Goal: Task Accomplishment & Management: Use online tool/utility

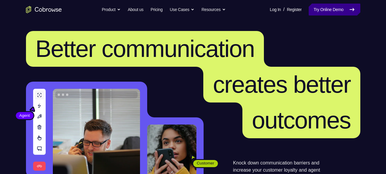
click at [342, 8] on link "Try Online Demo" at bounding box center [334, 10] width 51 height 12
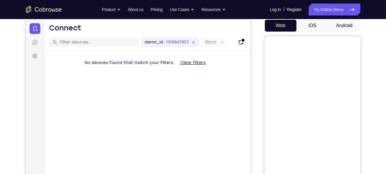
scroll to position [62, 0]
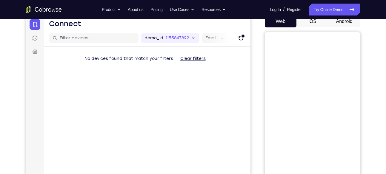
click at [348, 24] on button "Android" at bounding box center [345, 22] width 32 height 12
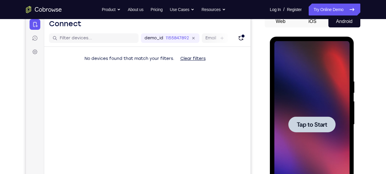
scroll to position [95, 0]
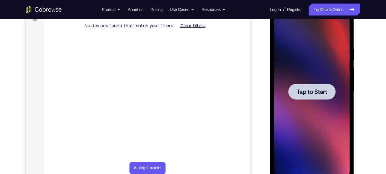
click at [300, 94] on span "Tap to Start" at bounding box center [312, 92] width 30 height 6
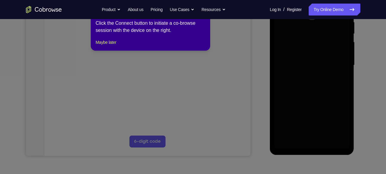
scroll to position [127, 0]
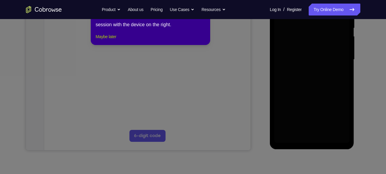
click at [107, 40] on button "Maybe later" at bounding box center [106, 36] width 21 height 7
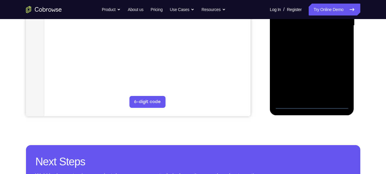
scroll to position [162, 0]
click at [312, 107] on div at bounding box center [312, 25] width 75 height 167
click at [337, 80] on div at bounding box center [312, 25] width 75 height 167
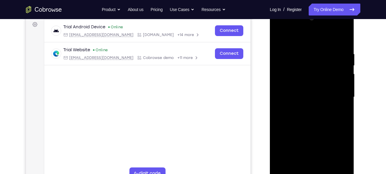
scroll to position [89, 0]
click at [307, 42] on div at bounding box center [312, 97] width 75 height 167
click at [337, 91] on div at bounding box center [312, 97] width 75 height 167
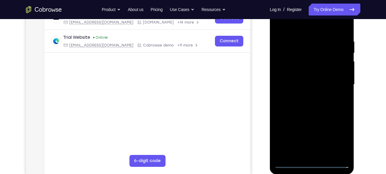
click at [309, 98] on div at bounding box center [312, 84] width 75 height 167
click at [309, 114] on div at bounding box center [312, 84] width 75 height 167
click at [303, 61] on div at bounding box center [312, 84] width 75 height 167
click at [302, 68] on div at bounding box center [312, 84] width 75 height 167
click at [301, 88] on div at bounding box center [312, 84] width 75 height 167
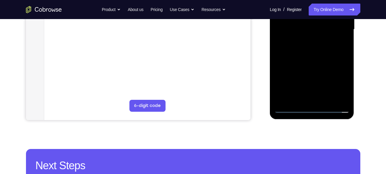
scroll to position [159, 0]
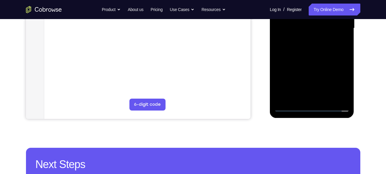
click at [310, 98] on div at bounding box center [312, 28] width 75 height 167
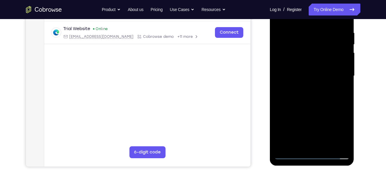
scroll to position [111, 0]
click at [294, 53] on div at bounding box center [312, 76] width 75 height 167
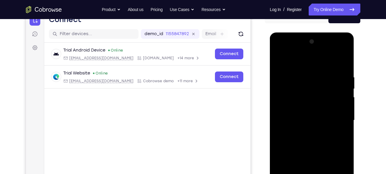
scroll to position [70, 0]
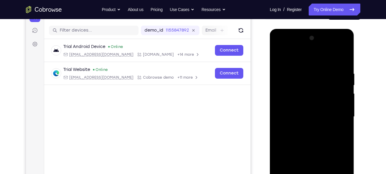
click at [316, 91] on div at bounding box center [312, 116] width 75 height 167
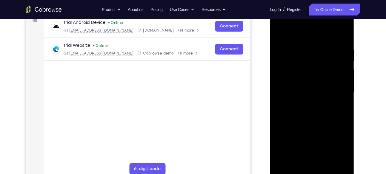
scroll to position [94, 0]
click at [306, 71] on div at bounding box center [312, 92] width 75 height 167
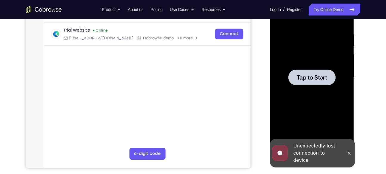
scroll to position [110, 0]
click at [309, 89] on div at bounding box center [312, 77] width 75 height 167
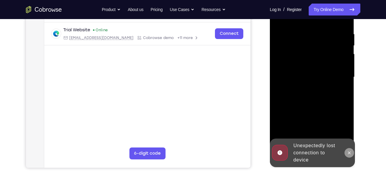
click at [353, 152] on button at bounding box center [350, 153] width 10 height 10
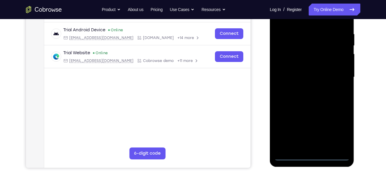
click at [312, 154] on div at bounding box center [312, 77] width 75 height 167
click at [311, 157] on div at bounding box center [312, 77] width 75 height 167
click at [335, 131] on div at bounding box center [312, 77] width 75 height 167
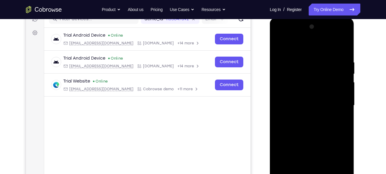
scroll to position [81, 0]
click at [306, 46] on div at bounding box center [312, 105] width 75 height 167
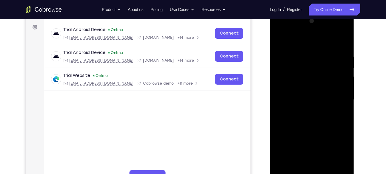
scroll to position [88, 0]
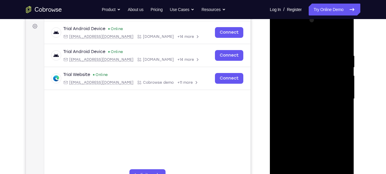
click at [338, 95] on div at bounding box center [312, 99] width 75 height 167
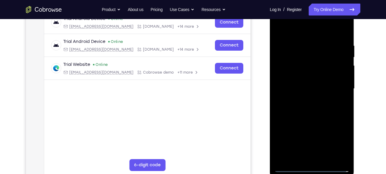
click at [305, 100] on div at bounding box center [312, 88] width 75 height 167
click at [320, 117] on div at bounding box center [312, 88] width 75 height 167
click at [297, 62] on div at bounding box center [312, 88] width 75 height 167
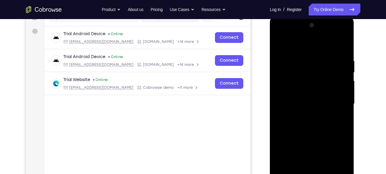
scroll to position [74, 0]
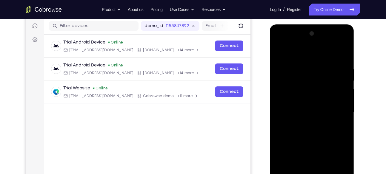
click at [317, 113] on div at bounding box center [312, 112] width 75 height 167
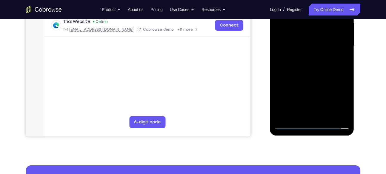
scroll to position [142, 0]
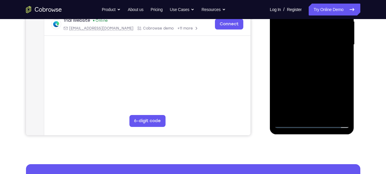
click at [316, 115] on div at bounding box center [312, 44] width 75 height 167
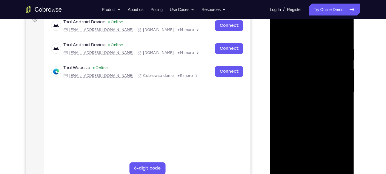
scroll to position [79, 0]
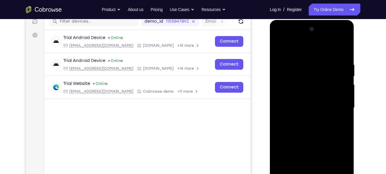
click at [288, 82] on div at bounding box center [312, 107] width 75 height 167
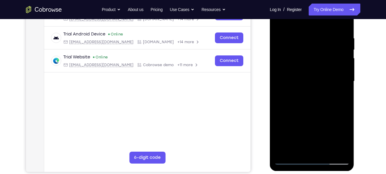
scroll to position [106, 0]
click at [316, 105] on div at bounding box center [312, 81] width 75 height 167
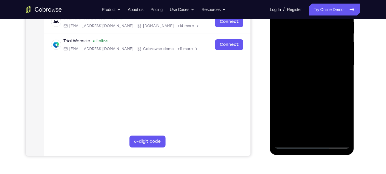
scroll to position [122, 0]
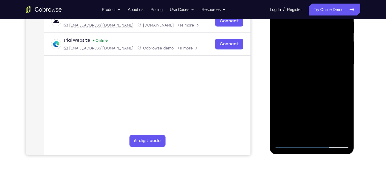
click at [330, 94] on div at bounding box center [312, 64] width 75 height 167
click at [347, 125] on div at bounding box center [312, 64] width 75 height 167
click at [343, 91] on div at bounding box center [312, 64] width 75 height 167
click at [347, 126] on div at bounding box center [312, 64] width 75 height 167
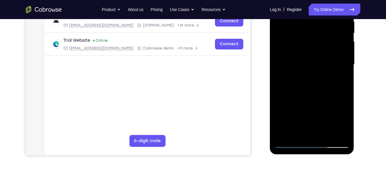
scroll to position [125, 0]
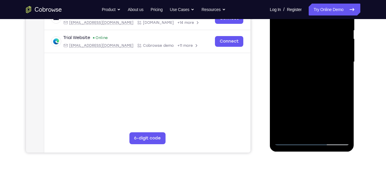
drag, startPoint x: 333, startPoint y: 110, endPoint x: 333, endPoint y: 133, distance: 22.4
click at [333, 133] on div at bounding box center [312, 61] width 75 height 167
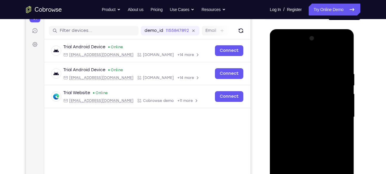
scroll to position [69, 0]
click at [306, 77] on div at bounding box center [312, 117] width 75 height 167
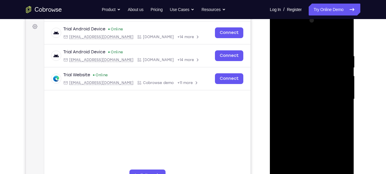
scroll to position [87, 0]
click at [344, 43] on div at bounding box center [312, 99] width 75 height 167
drag, startPoint x: 340, startPoint y: 51, endPoint x: 308, endPoint y: 59, distance: 33.0
click at [308, 59] on div at bounding box center [312, 99] width 75 height 167
click at [344, 40] on div at bounding box center [312, 99] width 75 height 167
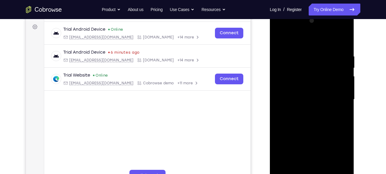
click at [303, 71] on div at bounding box center [312, 99] width 75 height 167
drag, startPoint x: 337, startPoint y: 109, endPoint x: 340, endPoint y: 23, distance: 86.1
click at [340, 23] on div at bounding box center [312, 99] width 75 height 167
drag, startPoint x: 333, startPoint y: 120, endPoint x: 338, endPoint y: 54, distance: 66.2
click at [338, 54] on div at bounding box center [312, 99] width 75 height 167
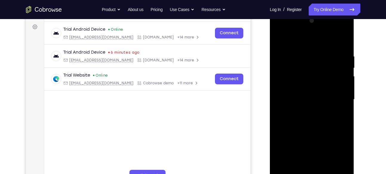
drag, startPoint x: 338, startPoint y: 54, endPoint x: 336, endPoint y: 158, distance: 103.4
click at [336, 158] on div at bounding box center [312, 99] width 75 height 167
click at [280, 39] on div at bounding box center [312, 99] width 75 height 167
click at [330, 53] on div at bounding box center [312, 99] width 75 height 167
click at [338, 50] on div at bounding box center [312, 99] width 75 height 167
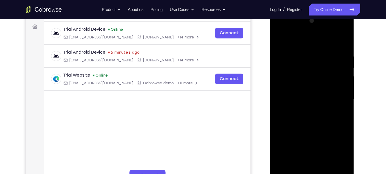
click at [279, 39] on div at bounding box center [312, 99] width 75 height 167
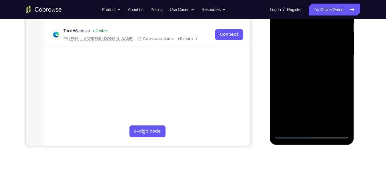
scroll to position [133, 0]
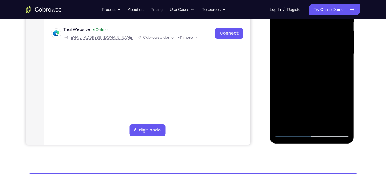
click at [329, 123] on div at bounding box center [312, 53] width 75 height 167
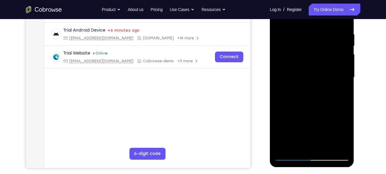
scroll to position [107, 0]
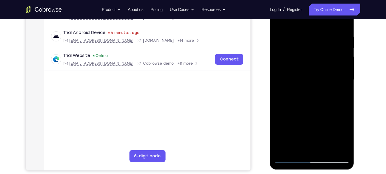
click at [326, 111] on div at bounding box center [312, 79] width 75 height 167
click at [312, 65] on div at bounding box center [312, 79] width 75 height 167
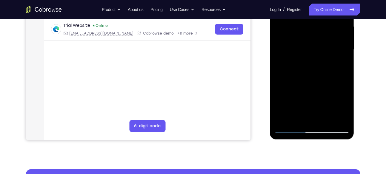
click at [293, 107] on div at bounding box center [312, 49] width 75 height 167
click at [296, 119] on div at bounding box center [312, 49] width 75 height 167
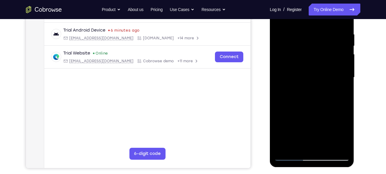
scroll to position [110, 0]
click at [340, 92] on div at bounding box center [312, 77] width 75 height 167
click at [344, 136] on div at bounding box center [312, 77] width 75 height 167
click at [341, 93] on div at bounding box center [312, 77] width 75 height 167
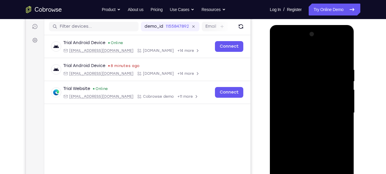
scroll to position [73, 0]
click at [278, 52] on div at bounding box center [312, 113] width 75 height 167
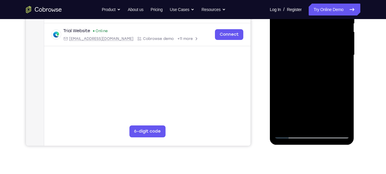
scroll to position [141, 0]
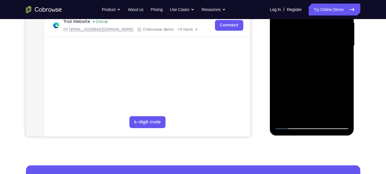
click at [301, 115] on div at bounding box center [312, 45] width 75 height 167
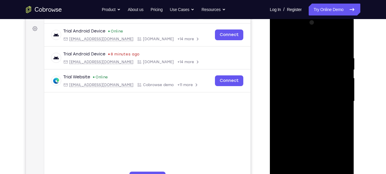
scroll to position [86, 0]
click at [316, 63] on div at bounding box center [312, 101] width 75 height 167
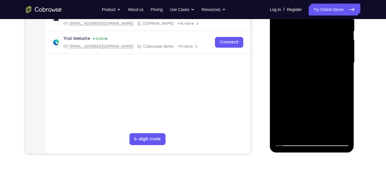
scroll to position [124, 0]
click at [314, 134] on div at bounding box center [312, 62] width 75 height 167
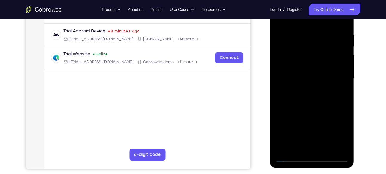
scroll to position [105, 0]
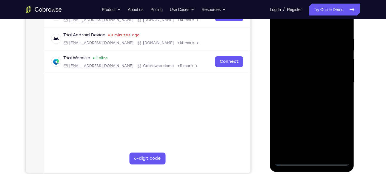
drag, startPoint x: 315, startPoint y: 106, endPoint x: 318, endPoint y: 37, distance: 69.1
click at [318, 37] on div at bounding box center [312, 82] width 75 height 167
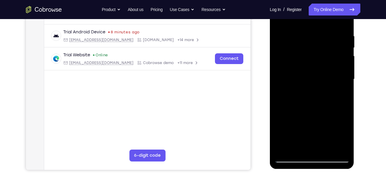
scroll to position [107, 0]
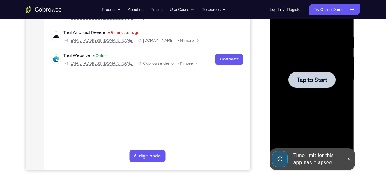
click at [291, 94] on div at bounding box center [312, 79] width 75 height 167
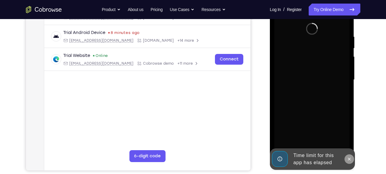
click at [351, 160] on icon at bounding box center [349, 159] width 5 height 5
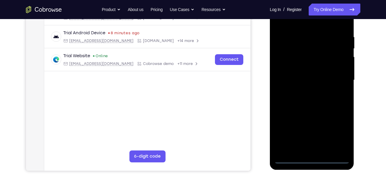
scroll to position [126, 0]
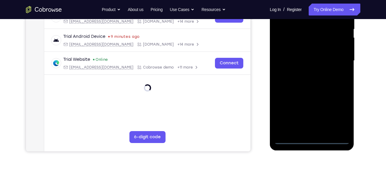
click at [312, 139] on div at bounding box center [312, 60] width 75 height 167
click at [336, 116] on div at bounding box center [312, 60] width 75 height 167
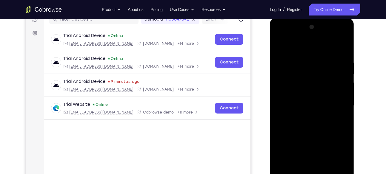
scroll to position [80, 0]
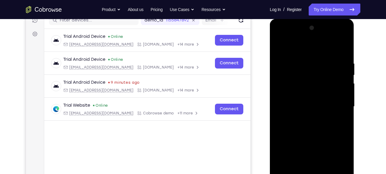
click at [307, 53] on div at bounding box center [312, 106] width 75 height 167
click at [338, 104] on div at bounding box center [312, 106] width 75 height 167
click at [308, 118] on div at bounding box center [312, 106] width 75 height 167
click at [313, 101] on div at bounding box center [312, 106] width 75 height 167
click at [309, 98] on div at bounding box center [312, 106] width 75 height 167
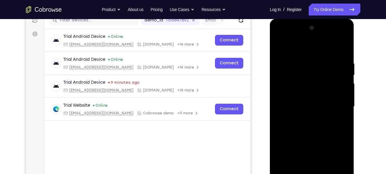
click at [341, 95] on div at bounding box center [312, 106] width 75 height 167
click at [334, 107] on div at bounding box center [312, 106] width 75 height 167
click at [329, 132] on div at bounding box center [312, 106] width 75 height 167
click at [296, 102] on div at bounding box center [312, 106] width 75 height 167
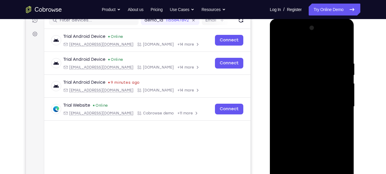
click at [300, 103] on div at bounding box center [312, 106] width 75 height 167
click at [309, 131] on div at bounding box center [312, 106] width 75 height 167
click at [301, 103] on div at bounding box center [312, 106] width 75 height 167
click at [303, 96] on div at bounding box center [312, 106] width 75 height 167
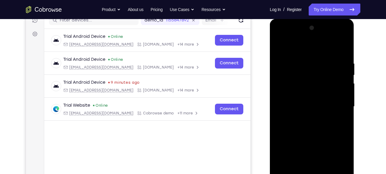
click at [337, 105] on div at bounding box center [312, 106] width 75 height 167
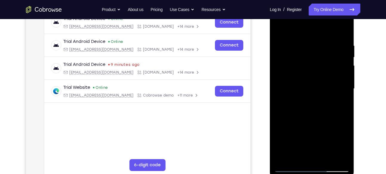
scroll to position [99, 0]
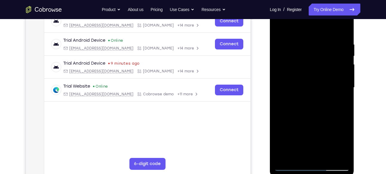
click at [332, 105] on div at bounding box center [312, 87] width 75 height 167
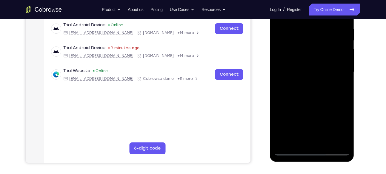
click at [331, 91] on div at bounding box center [312, 72] width 75 height 167
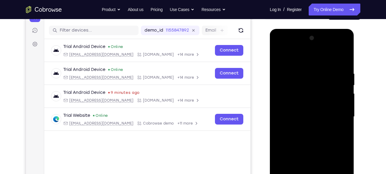
scroll to position [70, 0]
click at [315, 49] on div at bounding box center [312, 117] width 75 height 167
click at [287, 95] on div at bounding box center [312, 117] width 75 height 167
click at [304, 118] on div at bounding box center [312, 117] width 75 height 167
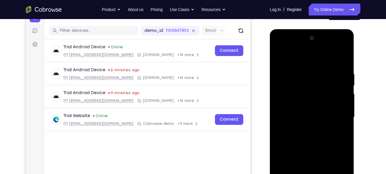
click at [300, 114] on div at bounding box center [312, 117] width 75 height 167
click at [342, 111] on div at bounding box center [312, 117] width 75 height 167
click at [326, 125] on div at bounding box center [312, 117] width 75 height 167
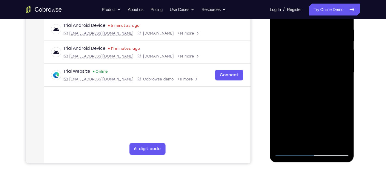
scroll to position [118, 0]
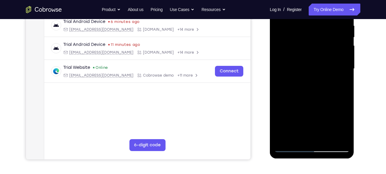
click at [318, 138] on div at bounding box center [312, 68] width 75 height 167
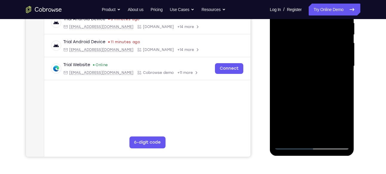
scroll to position [121, 0]
click at [314, 137] on div at bounding box center [312, 65] width 75 height 167
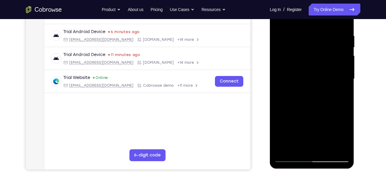
scroll to position [105, 0]
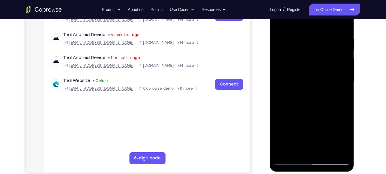
click at [310, 79] on div at bounding box center [312, 82] width 75 height 167
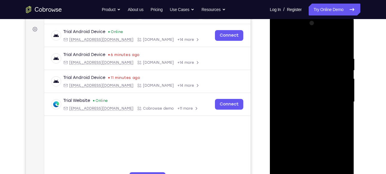
scroll to position [84, 0]
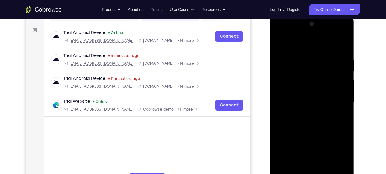
click at [345, 48] on div at bounding box center [312, 102] width 75 height 167
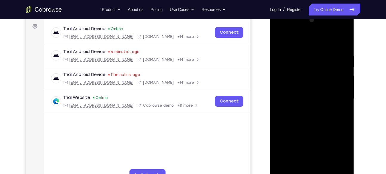
scroll to position [93, 0]
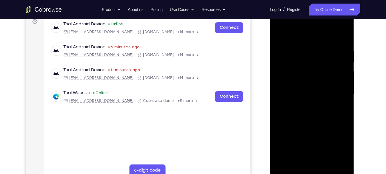
click at [333, 42] on div at bounding box center [312, 94] width 75 height 167
click at [281, 34] on div at bounding box center [312, 94] width 75 height 167
drag, startPoint x: 319, startPoint y: 115, endPoint x: 333, endPoint y: 157, distance: 44.2
click at [333, 157] on div at bounding box center [312, 94] width 75 height 167
click at [307, 45] on div at bounding box center [312, 94] width 75 height 167
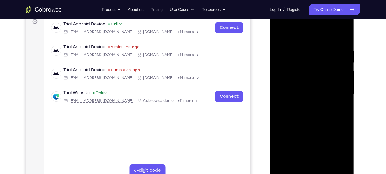
click at [317, 93] on div at bounding box center [312, 94] width 75 height 167
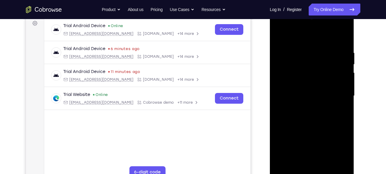
scroll to position [82, 0]
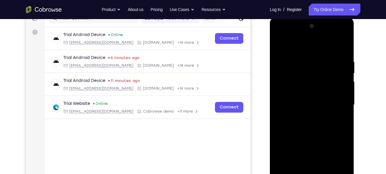
click at [333, 103] on div at bounding box center [312, 105] width 75 height 167
click at [280, 45] on div at bounding box center [312, 105] width 75 height 167
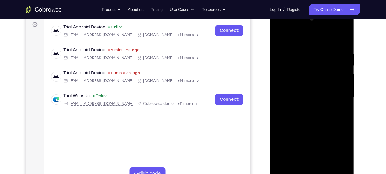
scroll to position [92, 0]
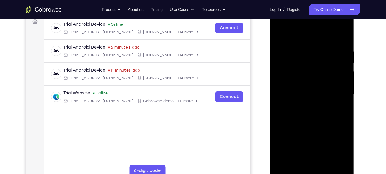
drag, startPoint x: 328, startPoint y: 119, endPoint x: 324, endPoint y: 19, distance: 100.2
click at [324, 19] on div at bounding box center [312, 94] width 75 height 167
drag, startPoint x: 327, startPoint y: 134, endPoint x: 327, endPoint y: 28, distance: 105.8
click at [327, 28] on div at bounding box center [312, 94] width 75 height 167
drag, startPoint x: 310, startPoint y: 118, endPoint x: 320, endPoint y: 19, distance: 99.1
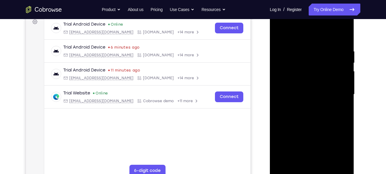
click at [320, 19] on div at bounding box center [312, 94] width 75 height 167
drag, startPoint x: 319, startPoint y: 121, endPoint x: 315, endPoint y: 19, distance: 101.3
click at [315, 19] on div at bounding box center [312, 94] width 75 height 167
drag, startPoint x: 319, startPoint y: 123, endPoint x: 320, endPoint y: 56, distance: 66.6
click at [320, 56] on div at bounding box center [312, 94] width 75 height 167
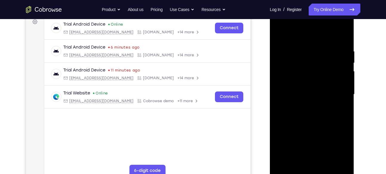
drag, startPoint x: 316, startPoint y: 141, endPoint x: 320, endPoint y: 43, distance: 98.7
click at [320, 43] on div at bounding box center [312, 94] width 75 height 167
drag, startPoint x: 316, startPoint y: 120, endPoint x: 321, endPoint y: 69, distance: 51.3
click at [321, 69] on div at bounding box center [312, 94] width 75 height 167
drag, startPoint x: 331, startPoint y: 128, endPoint x: 325, endPoint y: 163, distance: 36.0
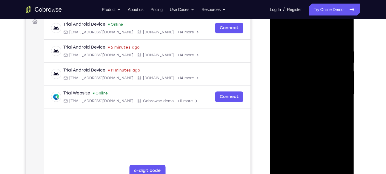
click at [325, 163] on div at bounding box center [312, 94] width 75 height 167
drag, startPoint x: 323, startPoint y: 131, endPoint x: 324, endPoint y: 29, distance: 102.5
click at [324, 29] on div at bounding box center [312, 94] width 75 height 167
drag, startPoint x: 325, startPoint y: 138, endPoint x: 327, endPoint y: 29, distance: 108.5
click at [327, 29] on div at bounding box center [312, 94] width 75 height 167
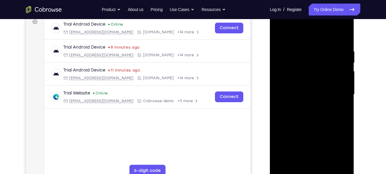
drag, startPoint x: 328, startPoint y: 103, endPoint x: 332, endPoint y: 28, distance: 75.7
click at [332, 28] on div at bounding box center [312, 94] width 75 height 167
drag, startPoint x: 330, startPoint y: 117, endPoint x: 326, endPoint y: 19, distance: 97.8
click at [326, 19] on div at bounding box center [312, 94] width 75 height 167
drag, startPoint x: 328, startPoint y: 124, endPoint x: 323, endPoint y: 23, distance: 101.1
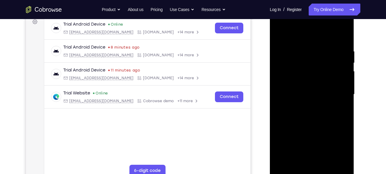
click at [323, 23] on div at bounding box center [312, 94] width 75 height 167
drag, startPoint x: 320, startPoint y: 133, endPoint x: 333, endPoint y: 19, distance: 114.6
click at [333, 19] on div at bounding box center [312, 94] width 75 height 167
drag, startPoint x: 322, startPoint y: 133, endPoint x: 339, endPoint y: 24, distance: 110.1
click at [339, 24] on div at bounding box center [312, 94] width 75 height 167
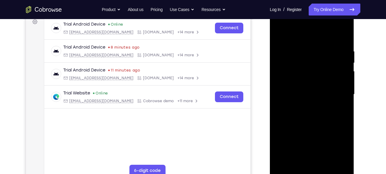
drag, startPoint x: 326, startPoint y: 128, endPoint x: 345, endPoint y: 19, distance: 111.0
click at [345, 19] on div at bounding box center [312, 94] width 75 height 167
drag, startPoint x: 330, startPoint y: 143, endPoint x: 339, endPoint y: 59, distance: 85.0
click at [339, 59] on div at bounding box center [312, 94] width 75 height 167
drag, startPoint x: 330, startPoint y: 124, endPoint x: 336, endPoint y: 83, distance: 41.1
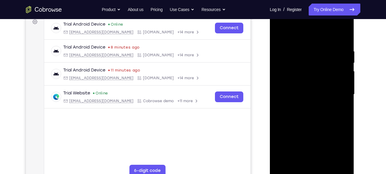
click at [336, 83] on div at bounding box center [312, 94] width 75 height 167
drag, startPoint x: 327, startPoint y: 111, endPoint x: 334, endPoint y: 38, distance: 73.5
click at [334, 38] on div at bounding box center [312, 94] width 75 height 167
drag, startPoint x: 331, startPoint y: 115, endPoint x: 341, endPoint y: 23, distance: 92.0
click at [341, 23] on div at bounding box center [312, 94] width 75 height 167
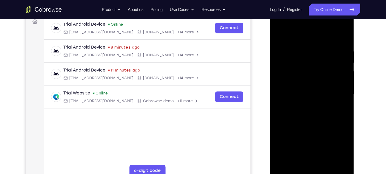
drag, startPoint x: 327, startPoint y: 116, endPoint x: 331, endPoint y: 20, distance: 96.0
click at [331, 20] on div at bounding box center [312, 94] width 75 height 167
click at [306, 68] on div at bounding box center [312, 94] width 75 height 167
drag, startPoint x: 324, startPoint y: 113, endPoint x: 332, endPoint y: 45, distance: 68.3
click at [332, 45] on div at bounding box center [312, 94] width 75 height 167
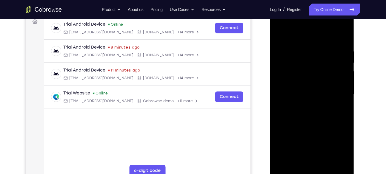
drag, startPoint x: 319, startPoint y: 108, endPoint x: 325, endPoint y: 22, distance: 86.8
click at [325, 22] on div at bounding box center [312, 94] width 75 height 167
drag, startPoint x: 324, startPoint y: 114, endPoint x: 340, endPoint y: 36, distance: 79.9
click at [340, 36] on div at bounding box center [312, 94] width 75 height 167
drag, startPoint x: 322, startPoint y: 123, endPoint x: 337, endPoint y: 19, distance: 105.1
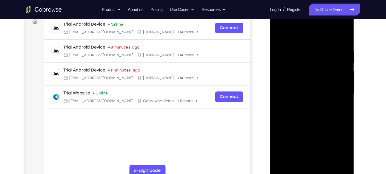
click at [337, 19] on div at bounding box center [312, 94] width 75 height 167
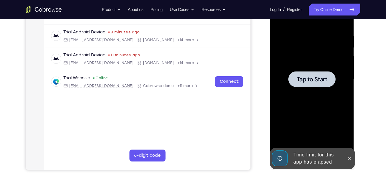
scroll to position [107, 0]
